Goal: Task Accomplishment & Management: Complete application form

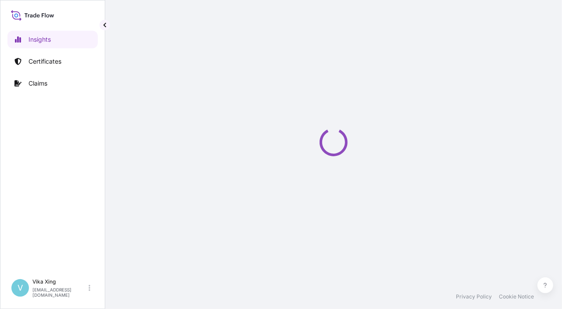
click at [525, 153] on div "Loading" at bounding box center [334, 142] width 422 height 284
select select "2025"
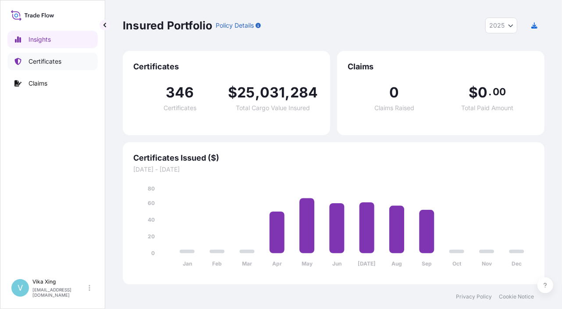
click at [51, 63] on p "Certificates" at bounding box center [44, 61] width 33 height 9
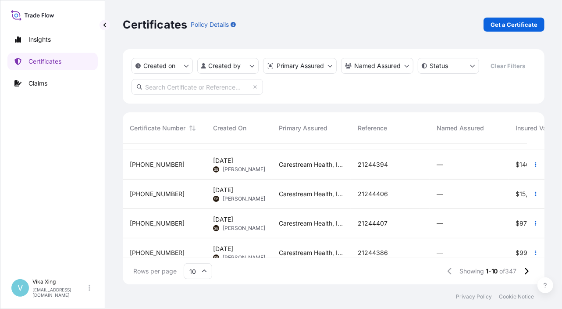
scroll to position [187, 0]
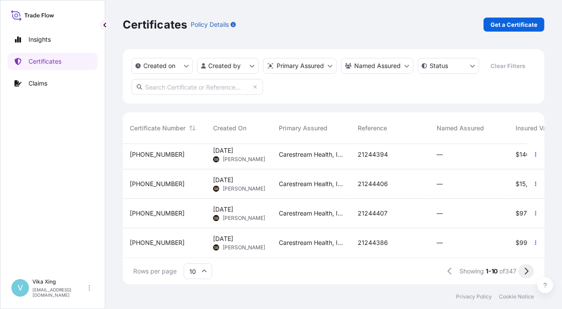
click at [530, 271] on button at bounding box center [525, 271] width 15 height 14
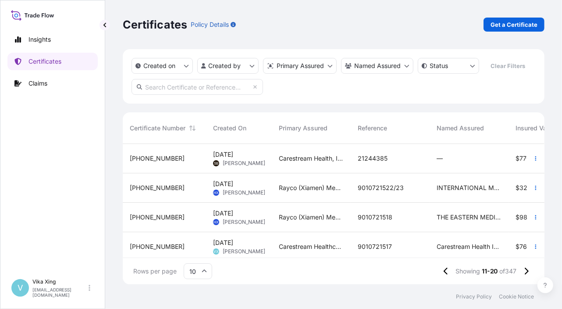
scroll to position [44, 0]
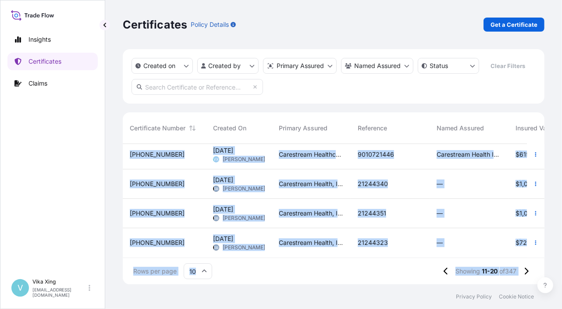
drag, startPoint x: 298, startPoint y: 250, endPoint x: 519, endPoint y: 261, distance: 221.6
click at [519, 261] on div "Certificate Number Created On Primary Assured Reference Named Assured Insured V…" at bounding box center [334, 198] width 422 height 172
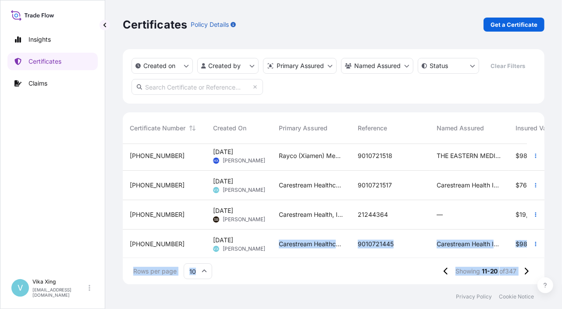
scroll to position [0, 0]
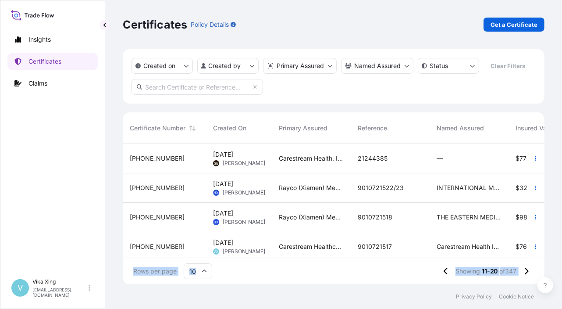
click at [279, 267] on div "Rows per page 10 Showing 11-20 of 347" at bounding box center [334, 271] width 422 height 26
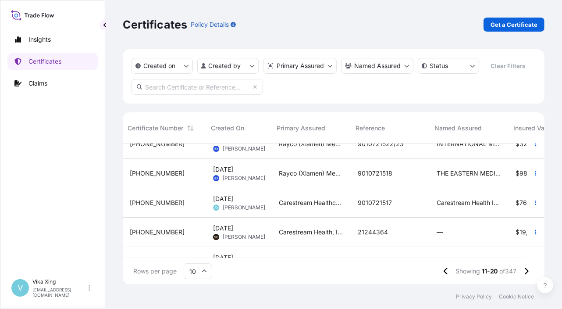
scroll to position [44, 227]
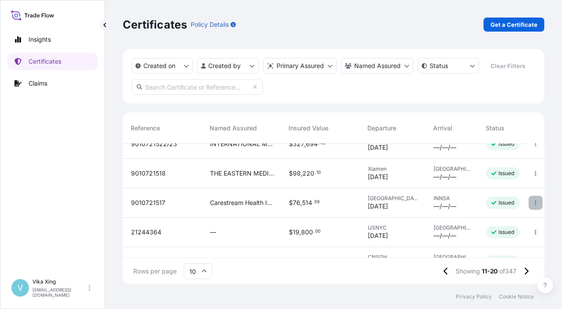
click at [533, 202] on icon "button" at bounding box center [535, 202] width 5 height 5
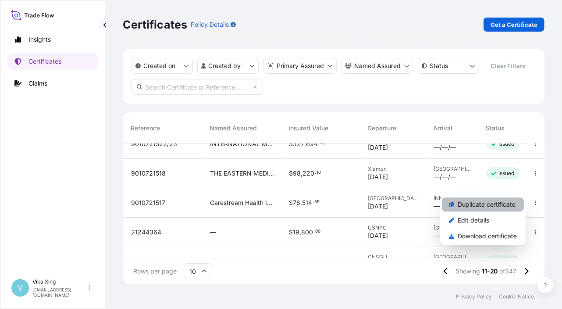
click at [497, 206] on p "Duplicate certificate" at bounding box center [487, 204] width 58 height 9
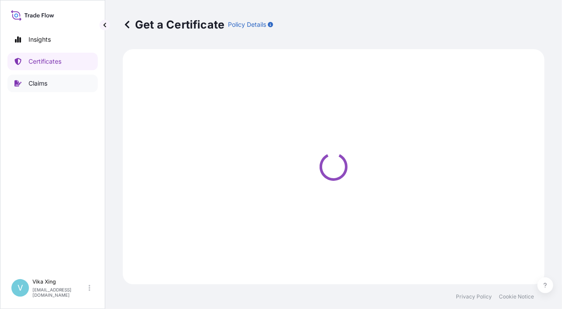
select select "Road / [GEOGRAPHIC_DATA]"
select select "Ocean Vessel"
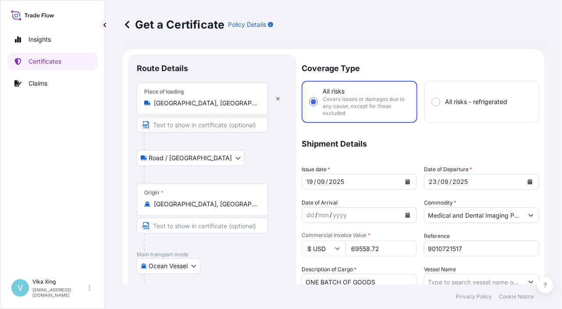
select select "32191"
click at [128, 25] on icon at bounding box center [127, 24] width 9 height 9
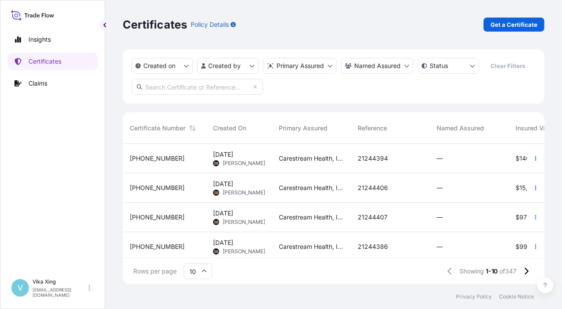
scroll to position [187, 0]
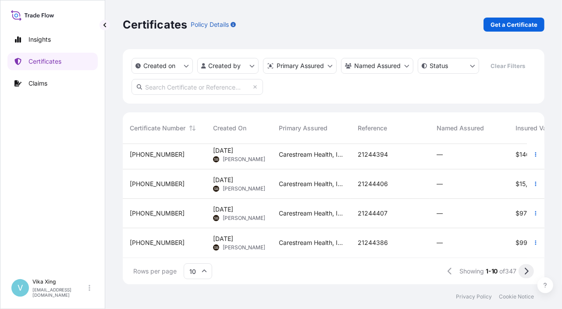
click at [526, 273] on icon at bounding box center [527, 270] width 4 height 7
click at [527, 272] on icon at bounding box center [527, 270] width 4 height 7
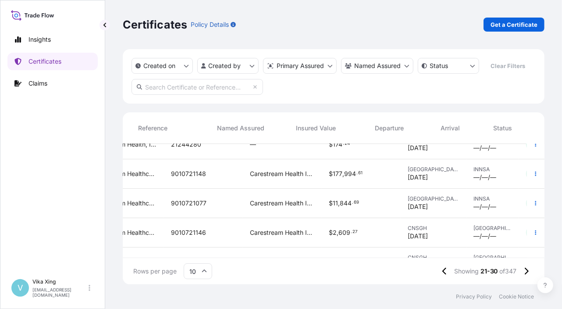
scroll to position [131, 246]
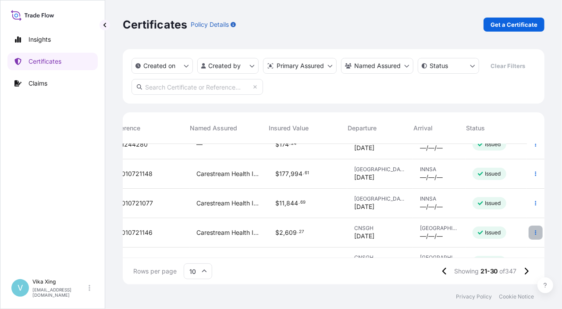
click at [533, 233] on icon "button" at bounding box center [535, 232] width 5 height 5
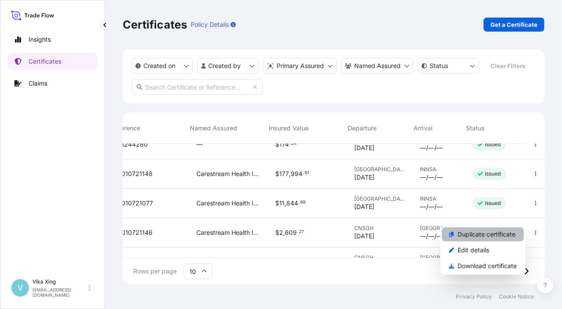
click at [488, 234] on p "Duplicate certificate" at bounding box center [487, 234] width 58 height 9
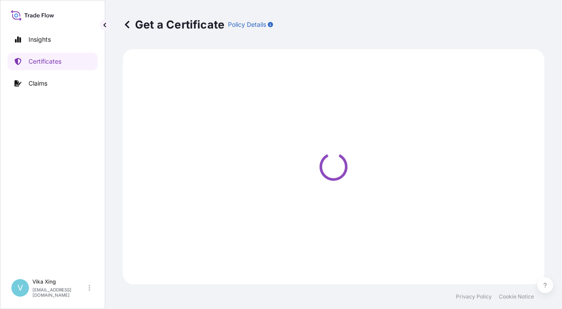
select select "Road / [GEOGRAPHIC_DATA]"
select select "Air"
select select "32191"
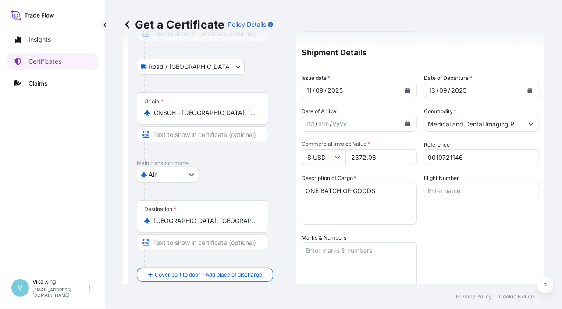
scroll to position [131, 0]
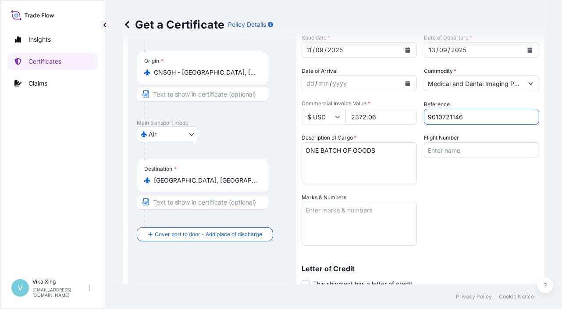
drag, startPoint x: 483, startPoint y: 117, endPoint x: 399, endPoint y: 114, distance: 83.8
click at [399, 114] on div "Coverage Type All risks Covers losses or damages due to any cause, except for t…" at bounding box center [421, 154] width 238 height 462
paste input "729"
type input "9010721729"
click at [405, 51] on icon "Calendar" at bounding box center [407, 49] width 5 height 5
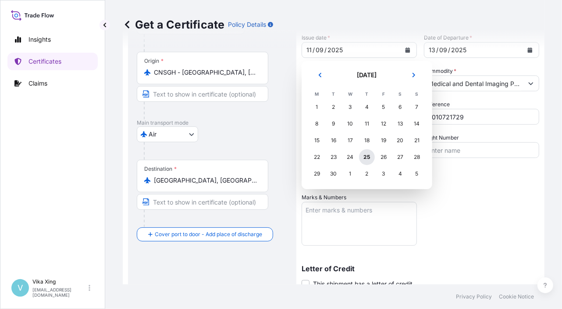
click at [365, 158] on div "25" at bounding box center [367, 157] width 16 height 16
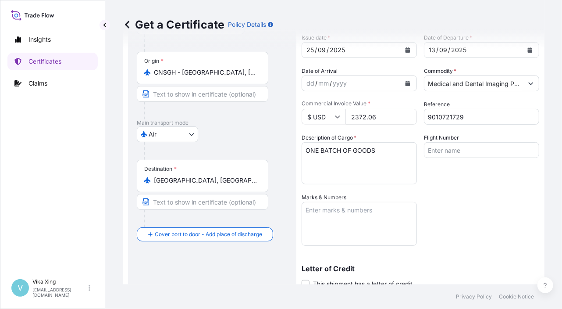
click at [529, 44] on div "Get a Certificate Policy Details" at bounding box center [334, 24] width 422 height 49
click at [527, 52] on button "Calendar" at bounding box center [530, 50] width 14 height 14
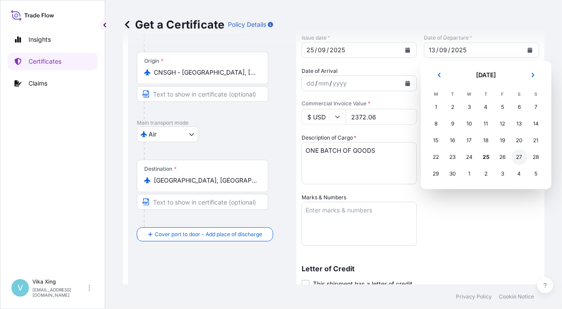
click at [521, 159] on div "27" at bounding box center [519, 157] width 16 height 16
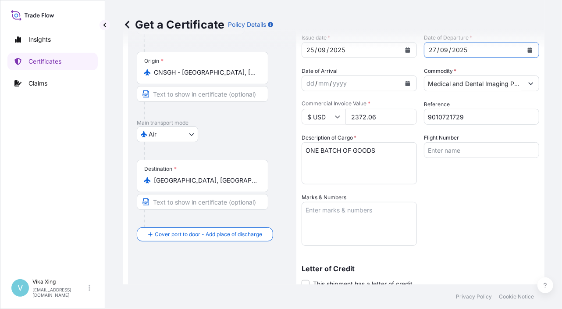
click at [479, 188] on div "Coverage Type All risks Covers losses or damages due to any cause, except for t…" at bounding box center [421, 154] width 238 height 462
drag, startPoint x: 383, startPoint y: 114, endPoint x: 316, endPoint y: 112, distance: 67.5
click at [316, 112] on div "$ USD 2372.06" at bounding box center [359, 117] width 115 height 16
paste input "193.39"
type input "193.39"
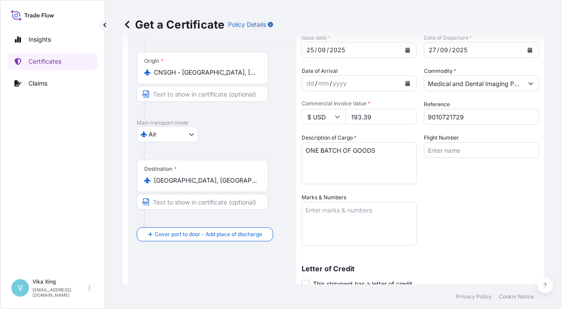
click at [444, 216] on div "Coverage Type All risks Covers losses or damages due to any cause, except for t…" at bounding box center [421, 154] width 238 height 462
click at [504, 233] on div "Coverage Type All risks Covers losses or damages due to any cause, except for t…" at bounding box center [421, 154] width 238 height 462
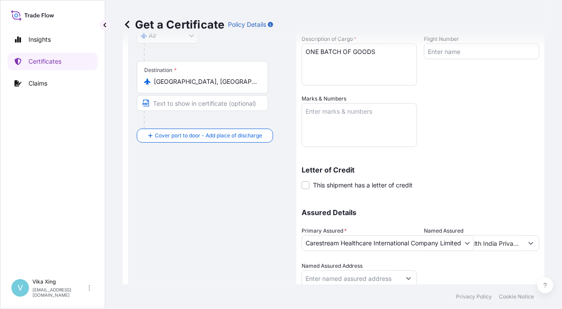
scroll to position [261, 0]
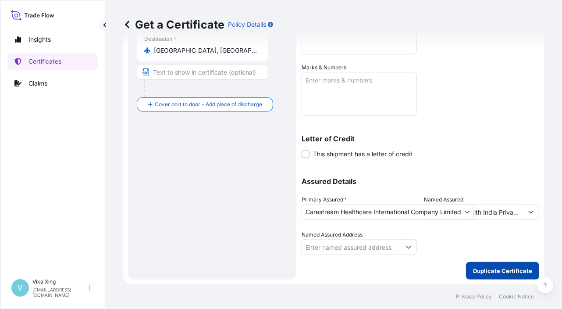
click at [477, 272] on p "Duplicate Certificate" at bounding box center [502, 270] width 59 height 9
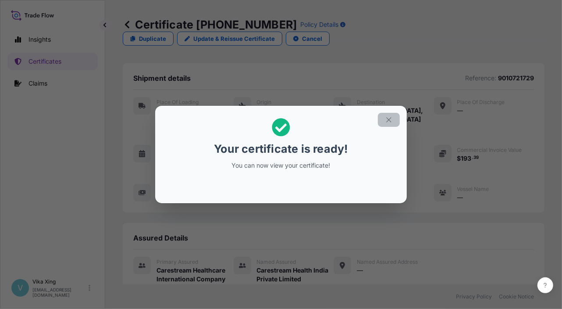
click at [392, 121] on icon "button" at bounding box center [389, 120] width 8 height 8
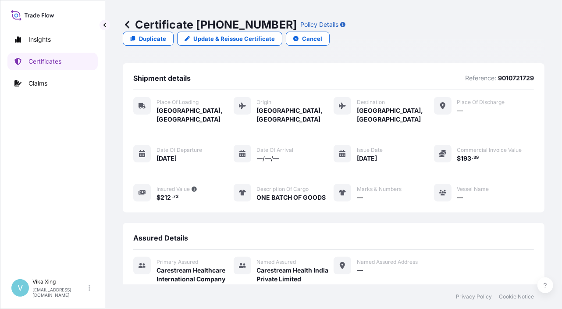
scroll to position [86, 0]
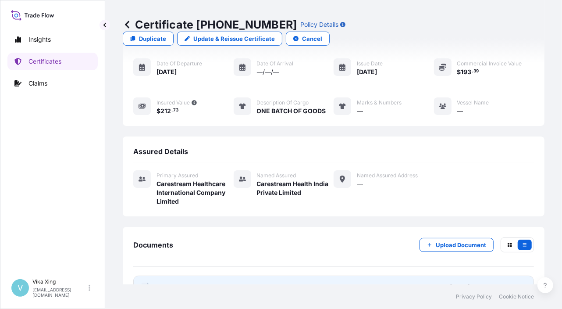
click at [175, 282] on span "Certificate" at bounding box center [172, 286] width 32 height 9
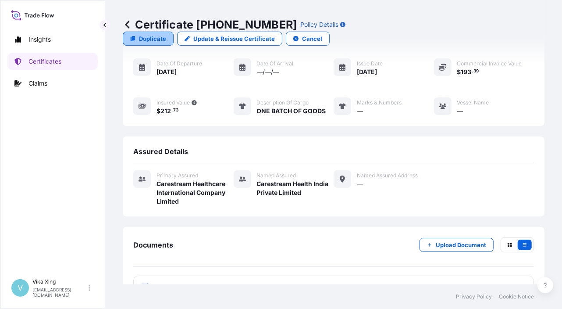
click at [166, 34] on p "Duplicate" at bounding box center [152, 38] width 27 height 9
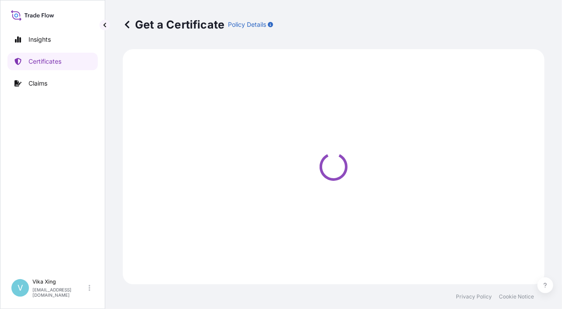
select select "Road / [GEOGRAPHIC_DATA]"
select select "Air"
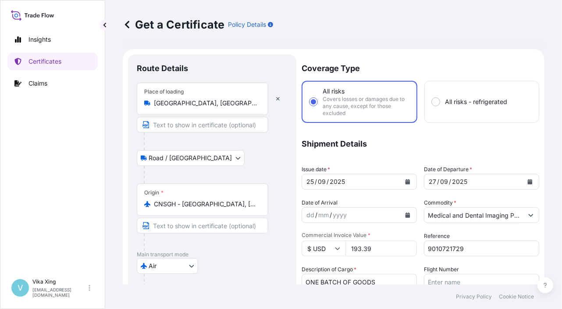
select select "32191"
drag, startPoint x: 476, startPoint y: 250, endPoint x: 389, endPoint y: 244, distance: 87.8
click at [389, 244] on div "Coverage Type All risks Covers losses or damages due to any cause, except for t…" at bounding box center [421, 285] width 238 height 462
paste input "30"
type input "9010721730"
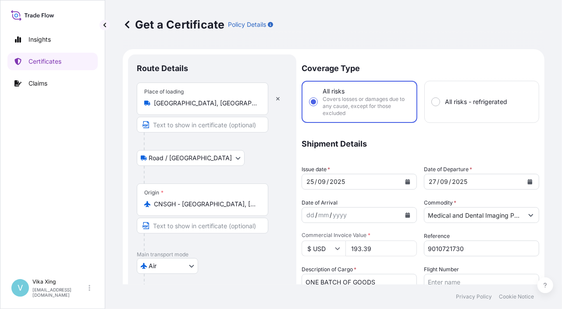
drag, startPoint x: 375, startPoint y: 247, endPoint x: 338, endPoint y: 243, distance: 37.5
click at [338, 243] on div "$ USD 193.39" at bounding box center [359, 248] width 115 height 16
paste input "391.86"
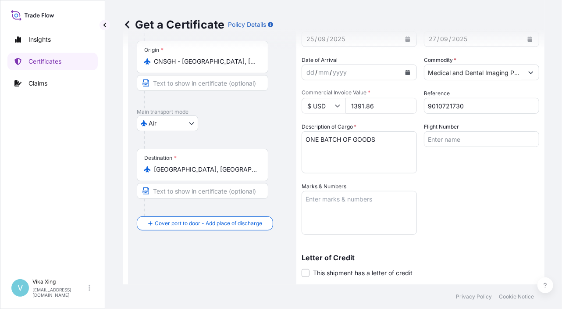
scroll to position [261, 0]
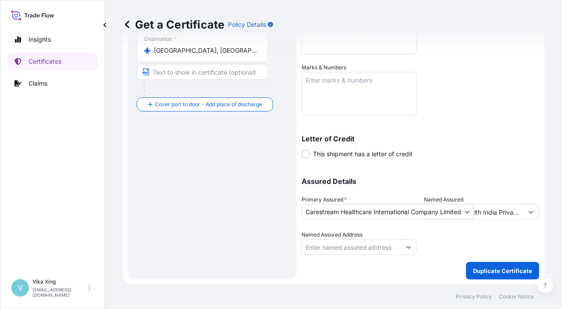
type input "1391.86"
click at [503, 271] on p "Duplicate Certificate" at bounding box center [502, 270] width 59 height 9
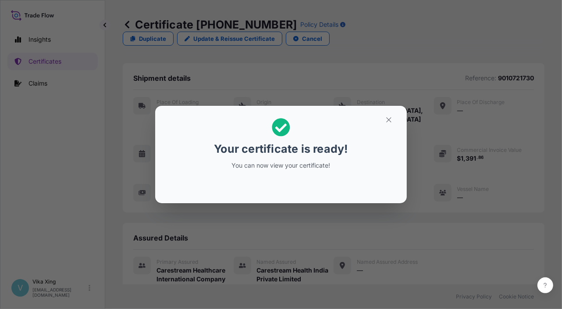
click at [547, 143] on div "Your certificate is ready! You can now view your certificate!" at bounding box center [281, 154] width 562 height 309
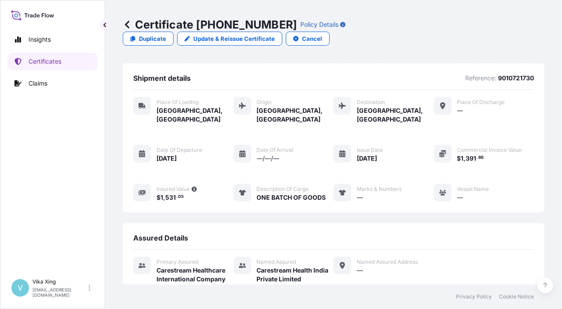
scroll to position [86, 0]
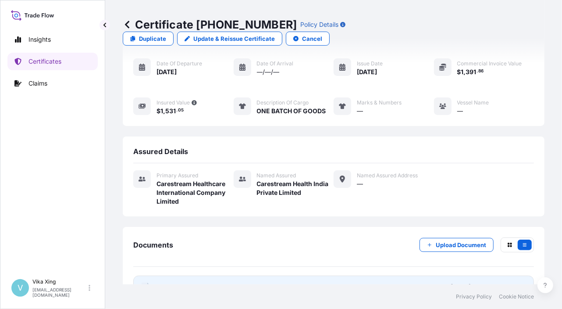
click at [168, 282] on span "Certificate" at bounding box center [172, 286] width 32 height 9
